Goal: Use online tool/utility

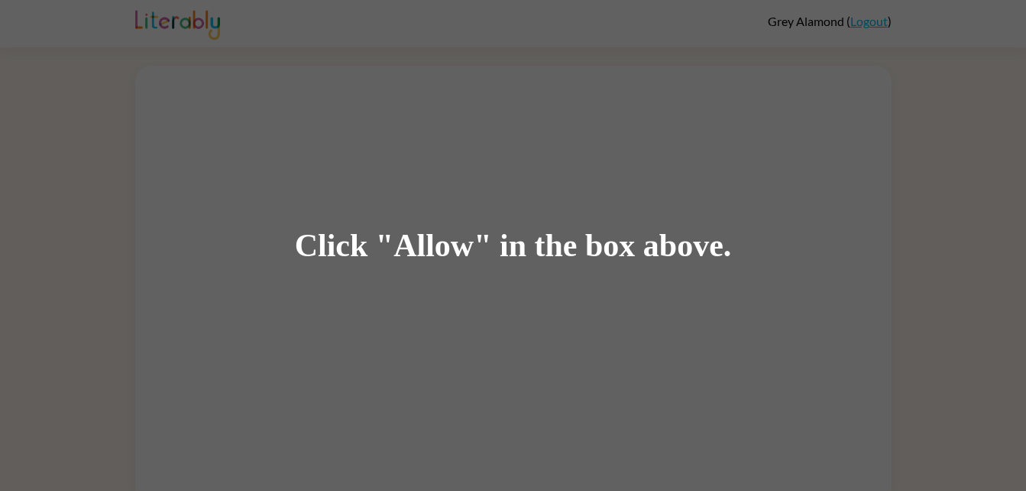
click at [648, 332] on div "Click "Allow" in the box above." at bounding box center [513, 245] width 1026 height 491
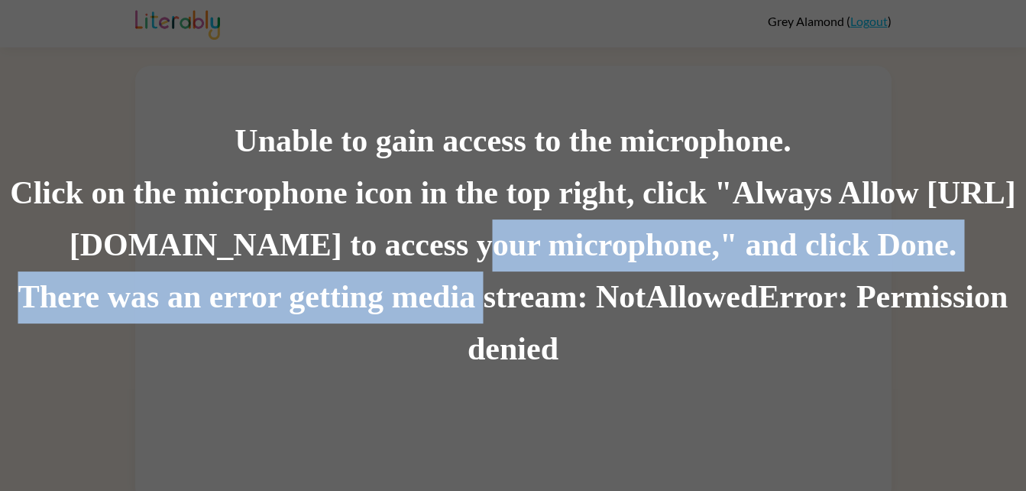
drag, startPoint x: 483, startPoint y: 298, endPoint x: 427, endPoint y: 148, distance: 160.6
click at [427, 148] on div "Unable to gain access to the microphone. Click on the microphone icon in the to…" at bounding box center [513, 245] width 1026 height 260
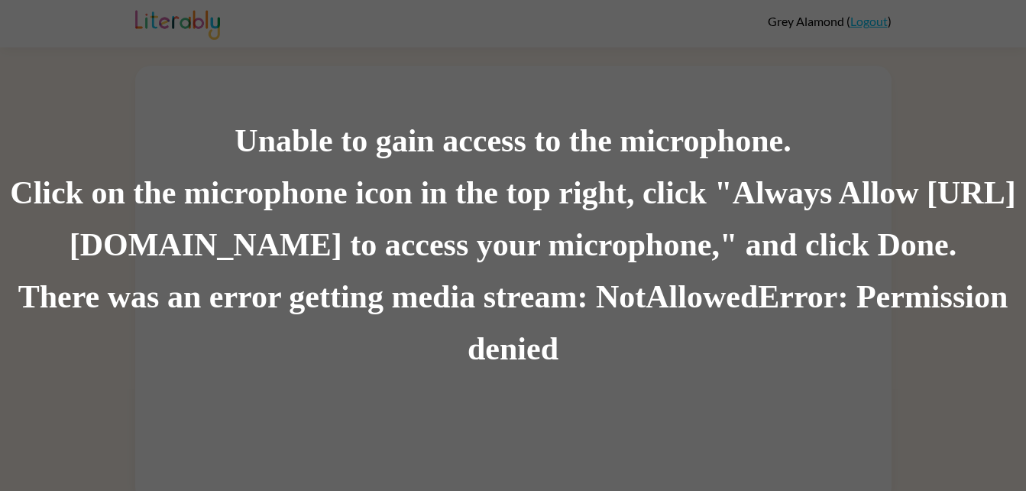
drag, startPoint x: 196, startPoint y: 118, endPoint x: 427, endPoint y: 92, distance: 232.9
click at [427, 92] on div "Unable to gain access to the microphone. Click on the microphone icon in the to…" at bounding box center [513, 245] width 1026 height 491
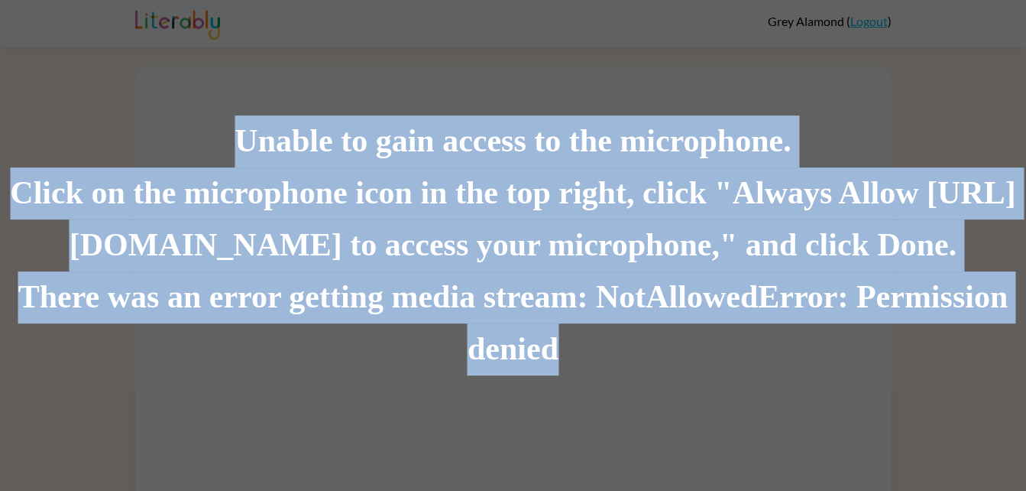
drag, startPoint x: 91, startPoint y: 109, endPoint x: 1040, endPoint y: 316, distance: 971.5
click at [1026, 316] on html "Grey Alamond ( Logout ) Unable to gain access to the microphone. Click on the m…" at bounding box center [513, 251] width 1026 height 502
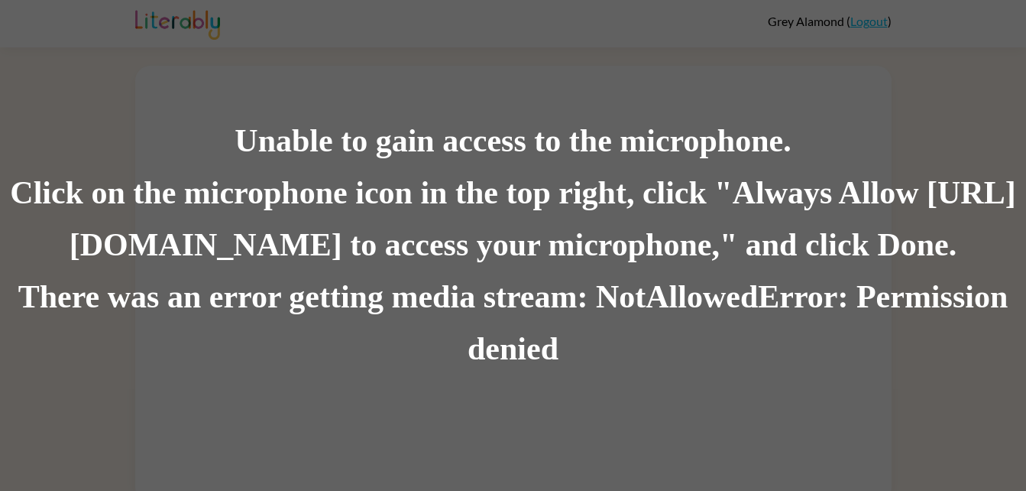
click at [556, 31] on div "Unable to gain access to the microphone. Click on the microphone icon in the to…" at bounding box center [513, 245] width 1026 height 491
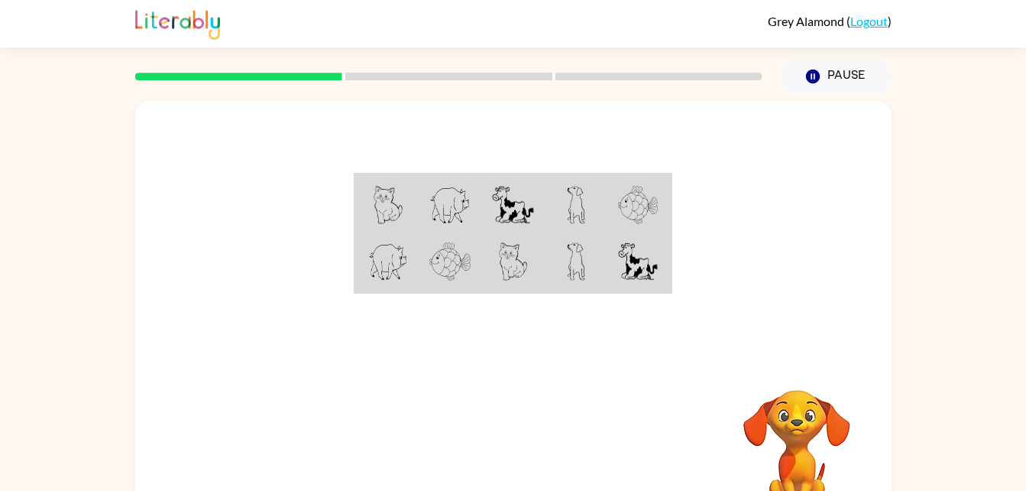
click at [924, 238] on div "Your browser must support playing .mp4 files to use Literably. Please try using…" at bounding box center [513, 315] width 1026 height 443
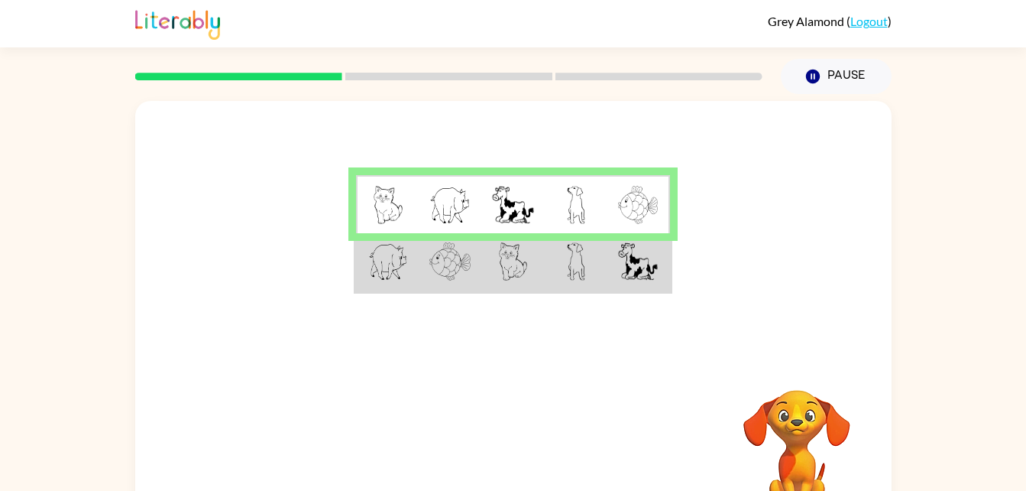
click at [929, 350] on div "Your browser must support playing .mp4 files to use Literably. Please try using…" at bounding box center [513, 315] width 1026 height 443
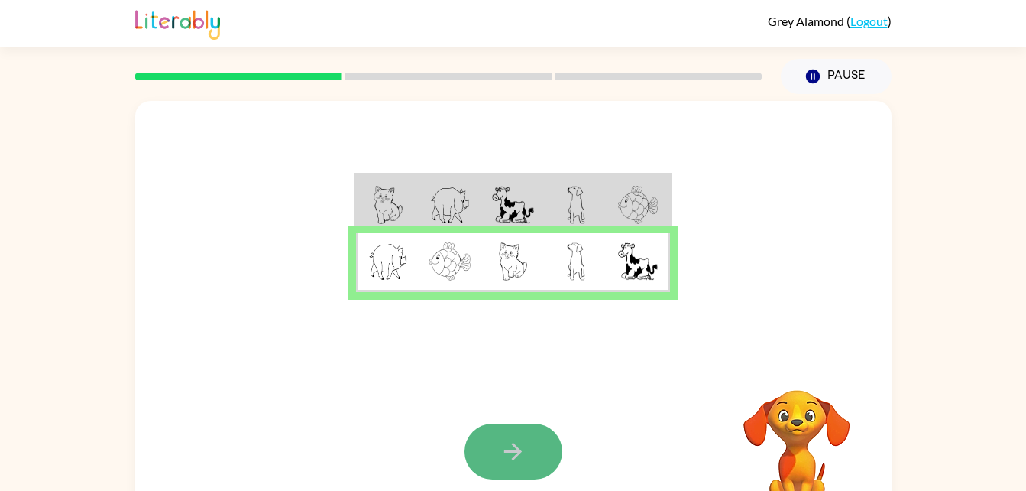
click at [508, 463] on icon "button" at bounding box center [513, 451] width 27 height 27
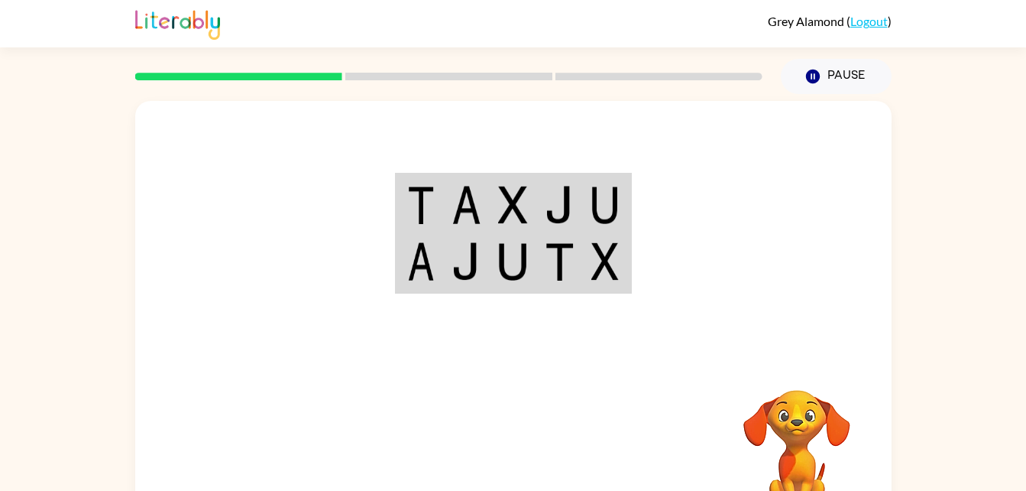
click at [740, 140] on div at bounding box center [513, 229] width 757 height 257
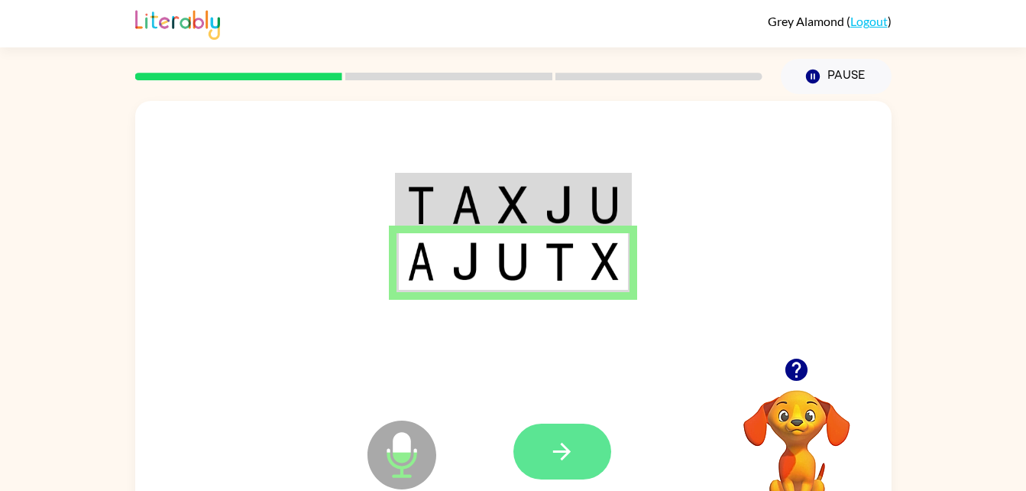
click at [546, 454] on button "button" at bounding box center [563, 451] width 98 height 56
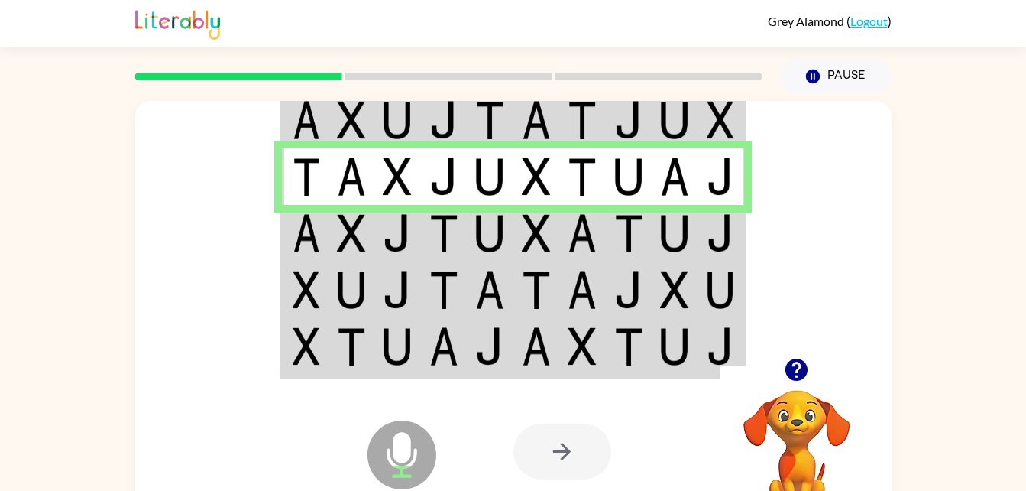
click at [621, 228] on img at bounding box center [628, 233] width 29 height 38
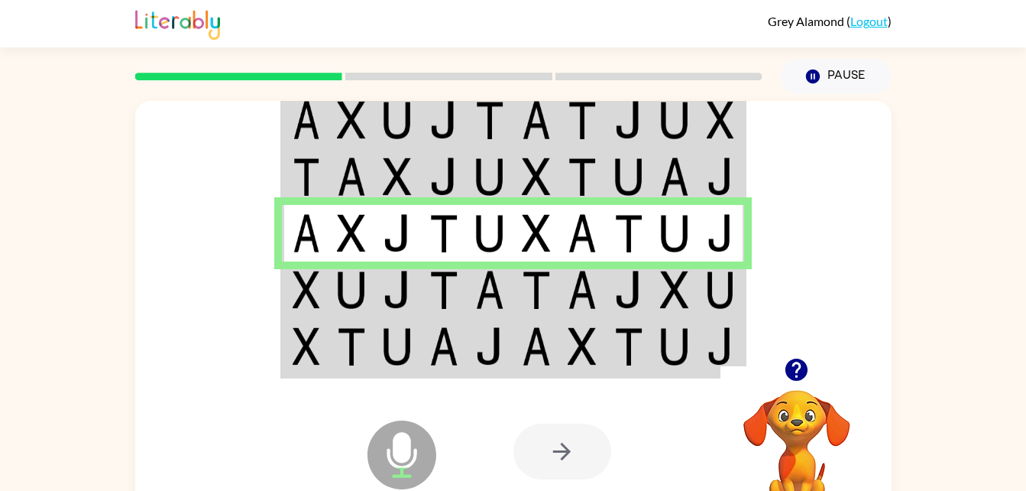
click at [450, 278] on img at bounding box center [444, 290] width 29 height 38
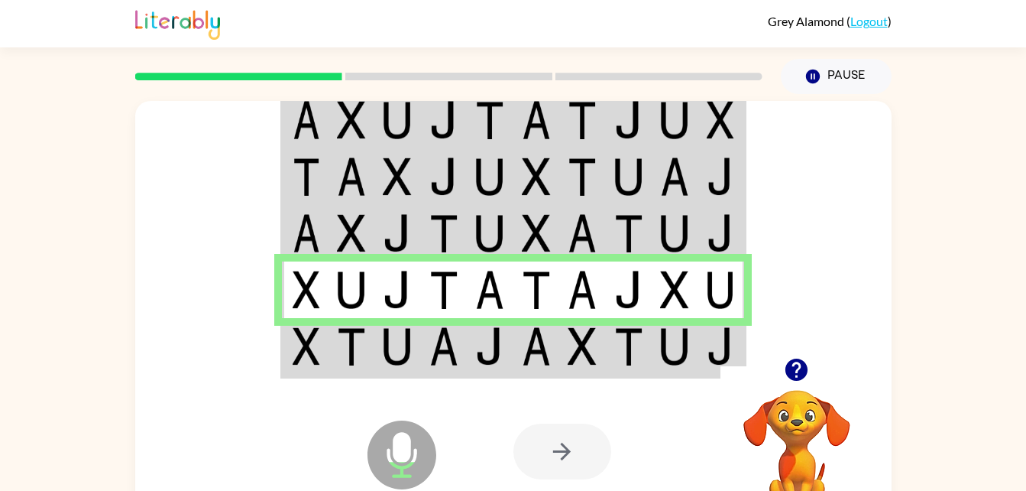
click at [345, 342] on img at bounding box center [351, 346] width 29 height 38
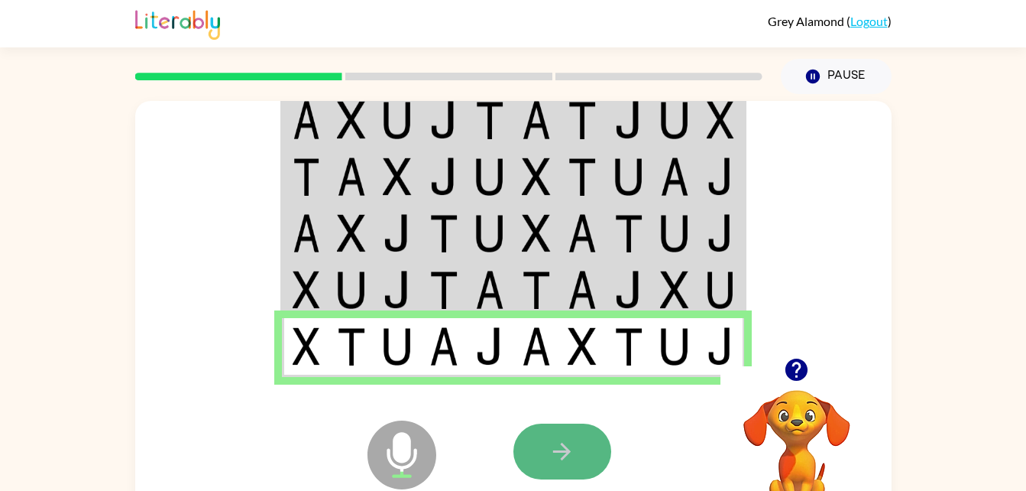
click at [545, 439] on button "button" at bounding box center [563, 451] width 98 height 56
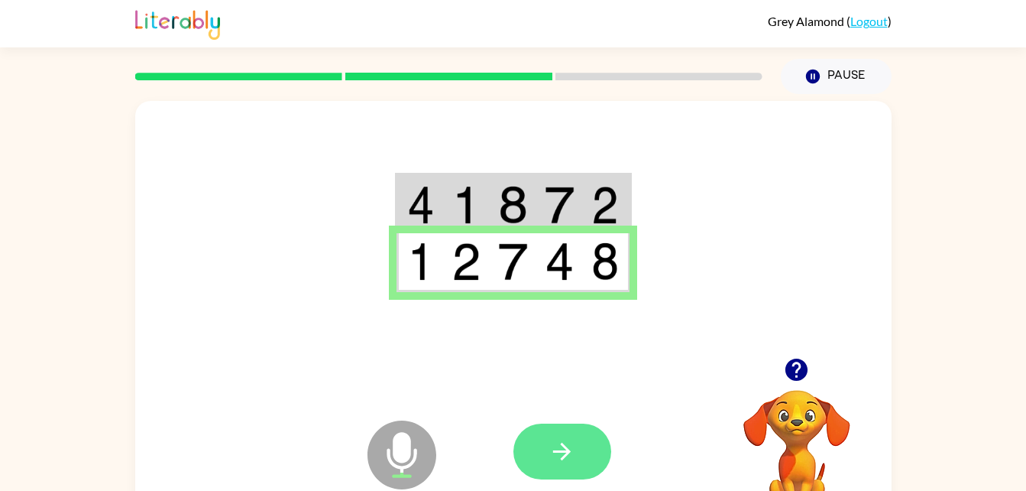
click at [585, 445] on button "button" at bounding box center [563, 451] width 98 height 56
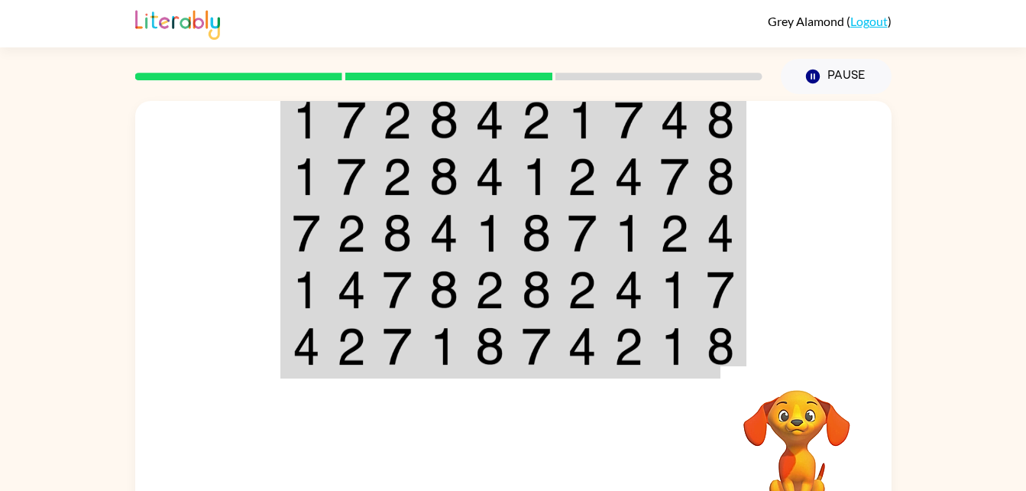
click at [606, 337] on td at bounding box center [629, 347] width 47 height 59
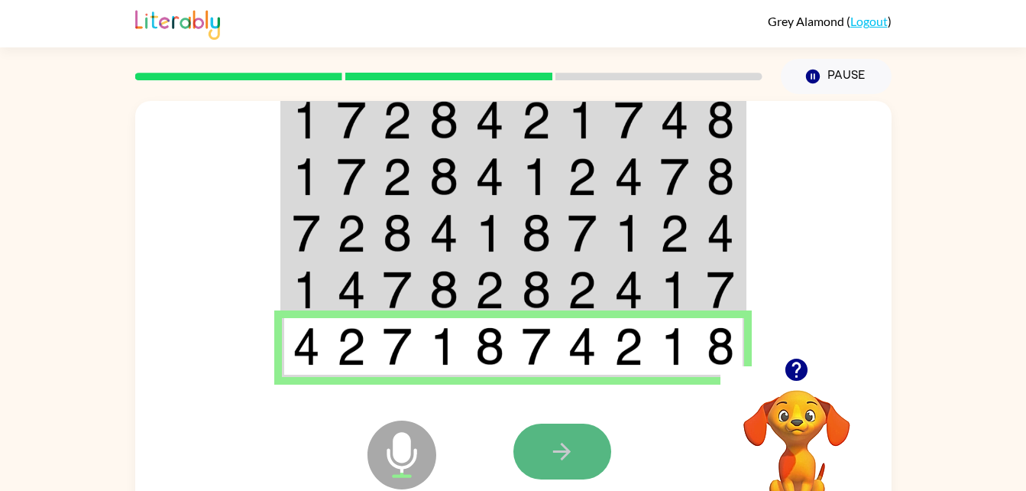
click at [598, 447] on button "button" at bounding box center [563, 451] width 98 height 56
